Goal: Complete application form

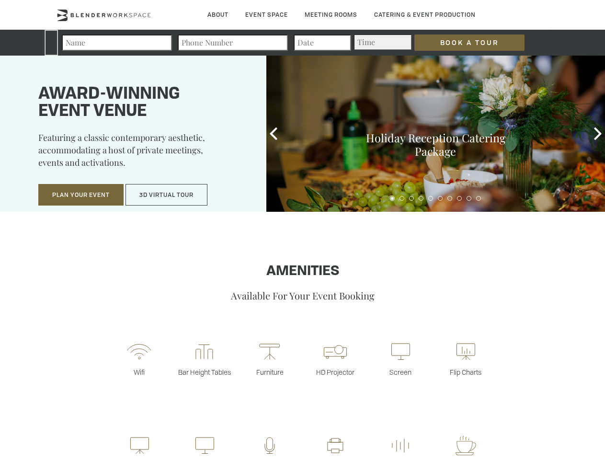
click at [462, 43] on input "Book a Tour" at bounding box center [469, 42] width 110 height 16
click at [81, 195] on button "Plan Your Event" at bounding box center [80, 195] width 85 height 22
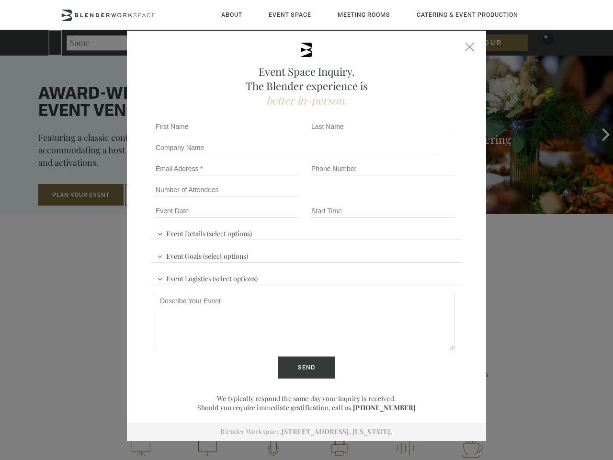
click at [167, 195] on input "Number of Attendees" at bounding box center [227, 189] width 144 height 13
click at [273, 134] on div "First name *" at bounding box center [229, 126] width 156 height 21
click at [598, 134] on div "Event Space Inquiry. The Blender experience is better in-person. Event Details …" at bounding box center [306, 230] width 613 height 460
click at [392, 198] on fieldset "Number of Attendees Budget Range" at bounding box center [306, 189] width 311 height 21
click at [402, 198] on fieldset "Number of Attendees Budget Range" at bounding box center [306, 189] width 311 height 21
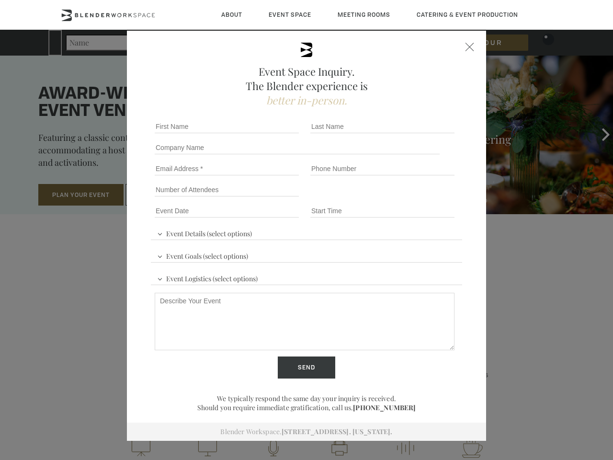
click at [411, 198] on fieldset "Number of Attendees Budget Range" at bounding box center [306, 189] width 311 height 21
click at [421, 198] on fieldset "Number of Attendees Budget Range" at bounding box center [306, 189] width 311 height 21
click at [430, 198] on fieldset "Number of Attendees Budget Range" at bounding box center [306, 189] width 311 height 21
